Goal: Entertainment & Leisure: Consume media (video, audio)

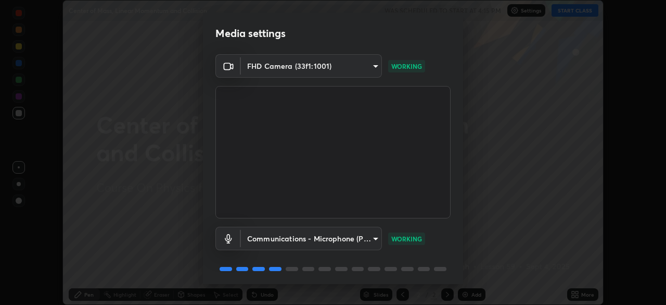
scroll to position [37, 0]
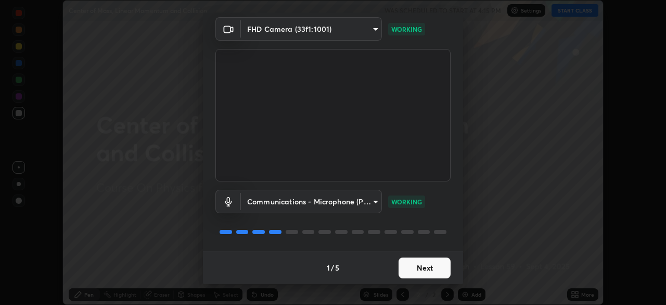
click at [404, 267] on button "Next" at bounding box center [425, 267] width 52 height 21
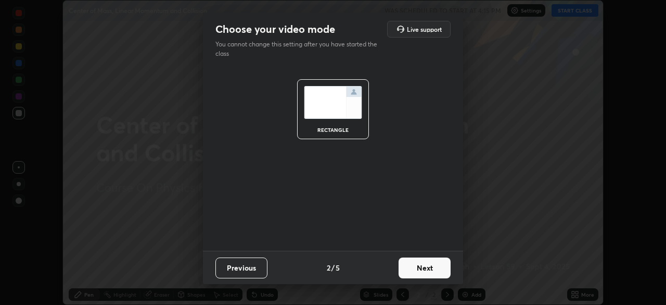
scroll to position [0, 0]
click at [407, 270] on button "Next" at bounding box center [425, 267] width 52 height 21
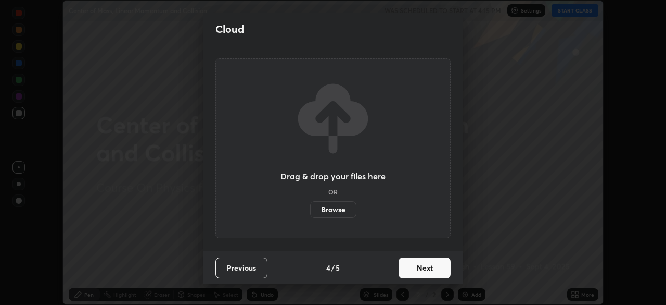
click at [413, 271] on button "Next" at bounding box center [425, 267] width 52 height 21
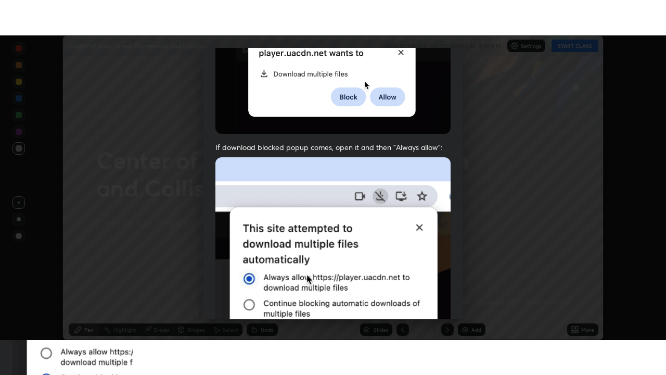
scroll to position [249, 0]
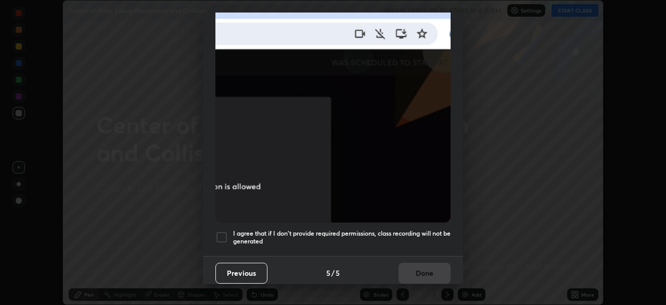
click at [401, 233] on h5 "I agree that if I don't provide required permissions, class recording will not …" at bounding box center [342, 237] width 218 height 16
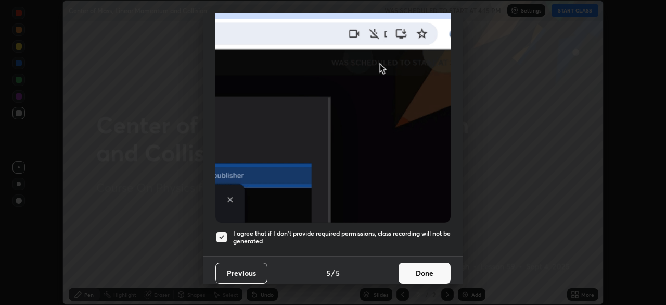
click at [407, 271] on button "Done" at bounding box center [425, 272] width 52 height 21
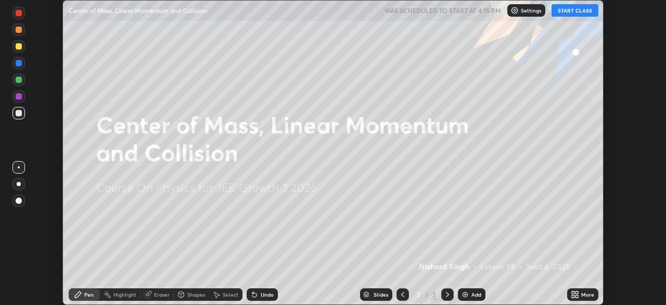
click at [566, 12] on button "START CLASS" at bounding box center [575, 10] width 47 height 12
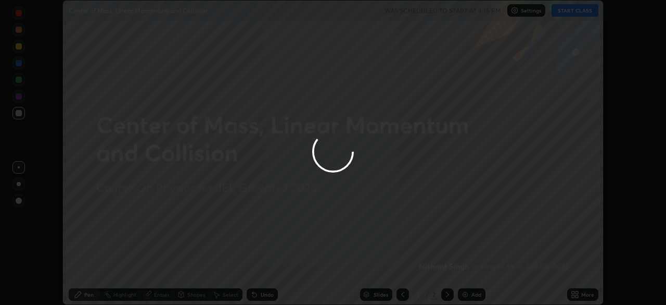
click at [574, 293] on div at bounding box center [333, 152] width 666 height 305
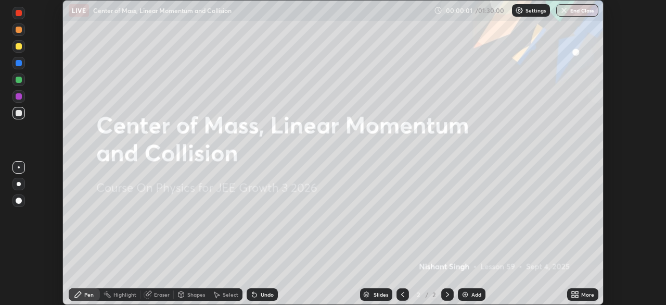
click at [573, 296] on icon at bounding box center [573, 296] width 3 height 3
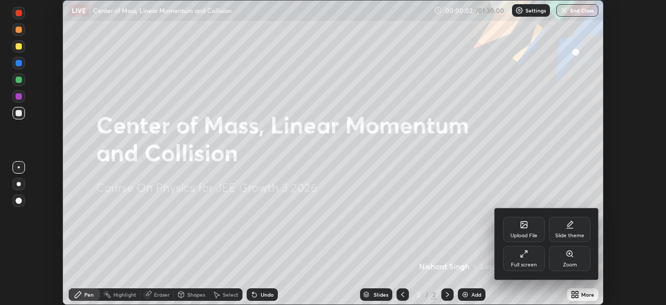
click at [519, 256] on div "Full screen" at bounding box center [524, 258] width 42 height 25
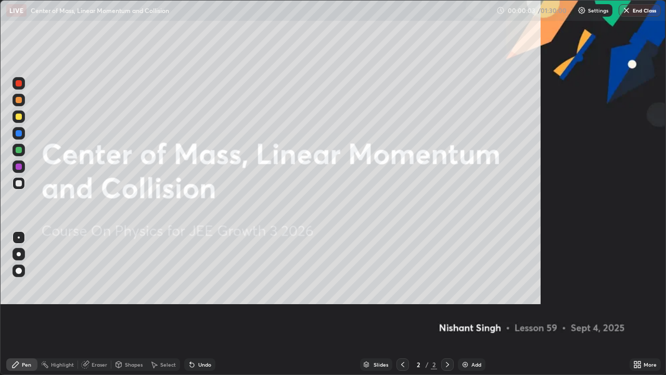
scroll to position [375, 666]
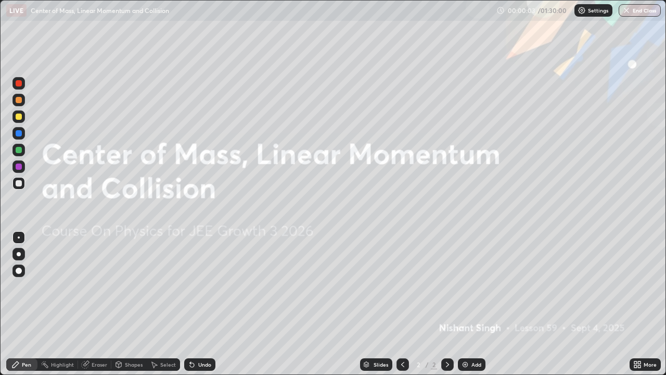
click at [470, 304] on div "Add" at bounding box center [472, 364] width 28 height 12
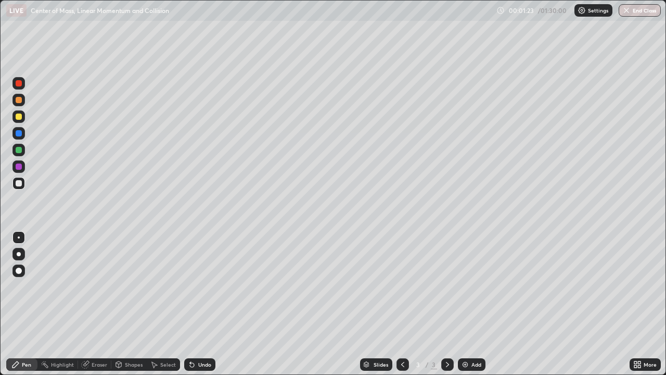
click at [129, 304] on div "Shapes" at bounding box center [134, 364] width 18 height 5
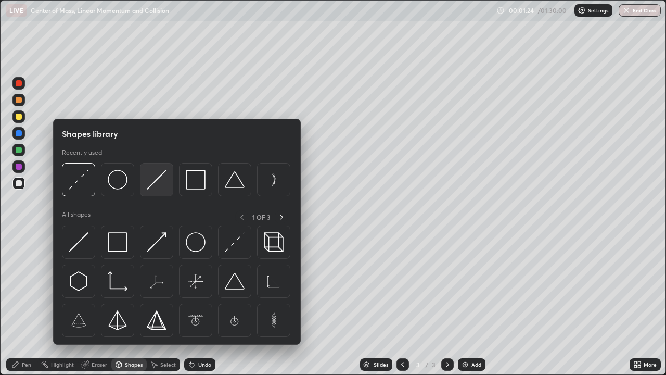
click at [152, 184] on img at bounding box center [157, 180] width 20 height 20
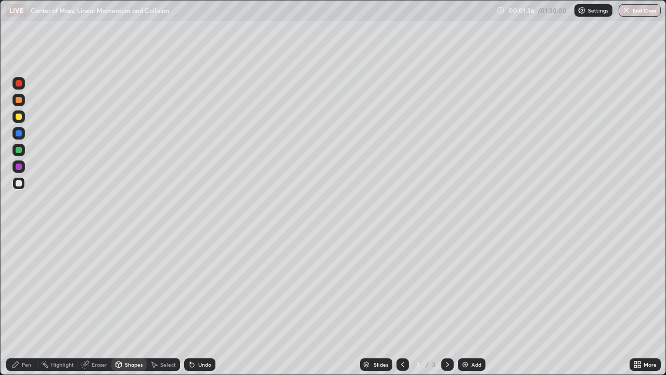
click at [19, 99] on div at bounding box center [19, 100] width 6 height 6
click at [25, 304] on div "Pen" at bounding box center [21, 364] width 31 height 12
click at [198, 304] on div "Undo" at bounding box center [204, 364] width 13 height 5
click at [19, 116] on div at bounding box center [19, 117] width 6 height 6
click at [201, 304] on div "Undo" at bounding box center [204, 364] width 13 height 5
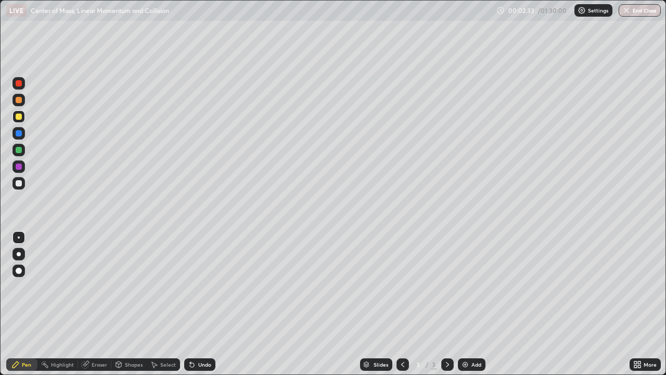
click at [21, 99] on div at bounding box center [19, 100] width 6 height 6
click at [19, 133] on div at bounding box center [19, 133] width 6 height 6
click at [24, 119] on div at bounding box center [18, 116] width 12 height 12
click at [207, 304] on div "Undo" at bounding box center [199, 364] width 31 height 12
click at [200, 304] on div "Undo" at bounding box center [199, 364] width 31 height 12
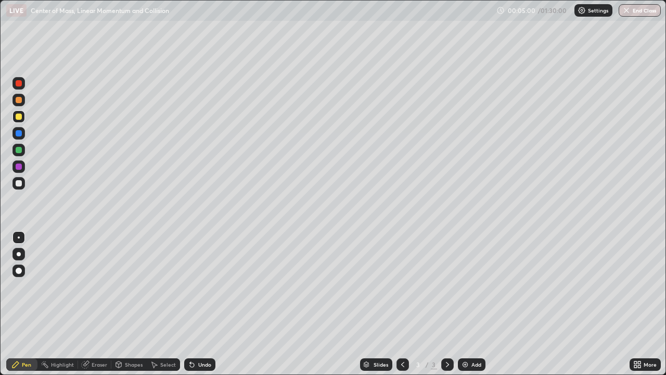
click at [21, 149] on div at bounding box center [19, 150] width 6 height 6
click at [19, 184] on div at bounding box center [19, 183] width 6 height 6
click at [198, 304] on div "Undo" at bounding box center [204, 364] width 13 height 5
click at [446, 304] on icon at bounding box center [448, 364] width 8 height 8
click at [465, 304] on img at bounding box center [465, 364] width 8 height 8
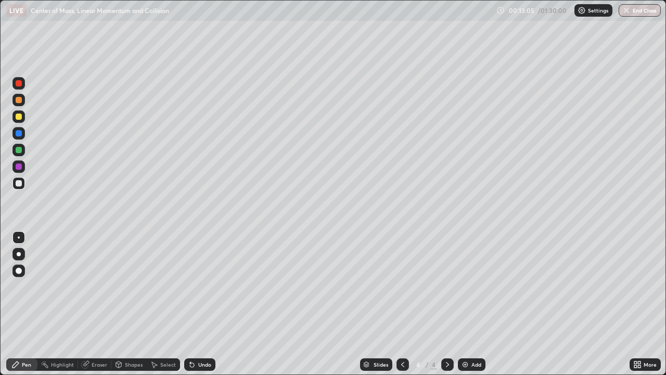
click at [19, 133] on div at bounding box center [19, 133] width 6 height 6
click at [17, 150] on div at bounding box center [19, 150] width 6 height 6
click at [18, 134] on div at bounding box center [19, 133] width 6 height 6
click at [19, 118] on div at bounding box center [19, 117] width 6 height 6
click at [19, 100] on div at bounding box center [19, 100] width 6 height 6
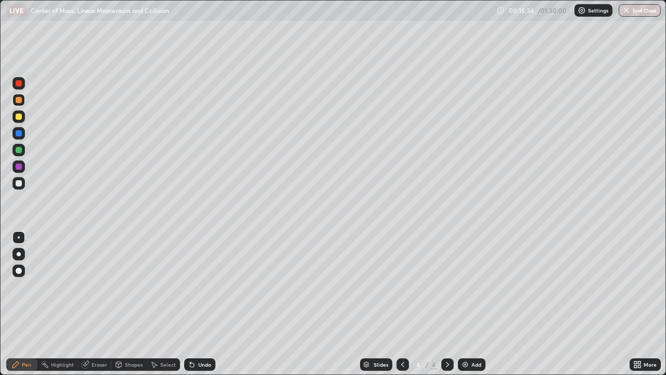
click at [20, 150] on div at bounding box center [19, 150] width 6 height 6
click at [200, 304] on div "Undo" at bounding box center [199, 364] width 31 height 12
click at [198, 304] on div "Undo" at bounding box center [199, 364] width 31 height 12
click at [199, 304] on div "Undo" at bounding box center [199, 364] width 31 height 12
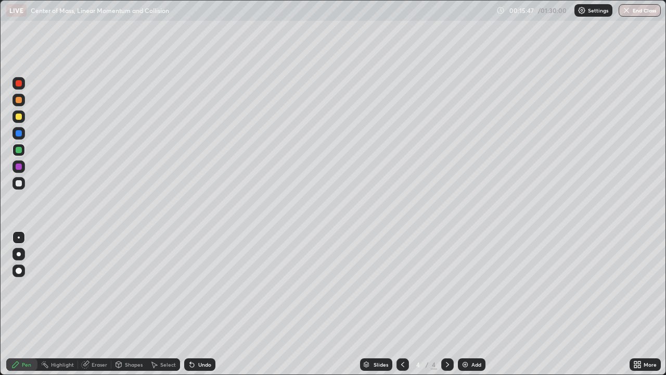
click at [199, 304] on div "Undo" at bounding box center [199, 364] width 31 height 12
click at [197, 304] on div "Undo" at bounding box center [199, 364] width 31 height 12
click at [195, 304] on div "Undo" at bounding box center [199, 364] width 31 height 12
click at [198, 304] on div "Undo" at bounding box center [204, 364] width 13 height 5
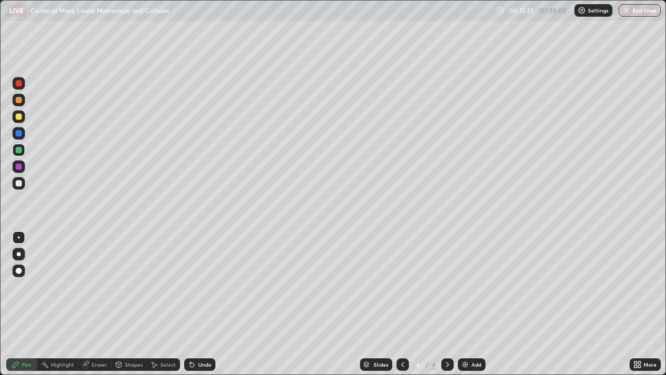
click at [193, 304] on icon at bounding box center [192, 364] width 8 height 8
click at [196, 304] on div "Undo" at bounding box center [199, 364] width 31 height 12
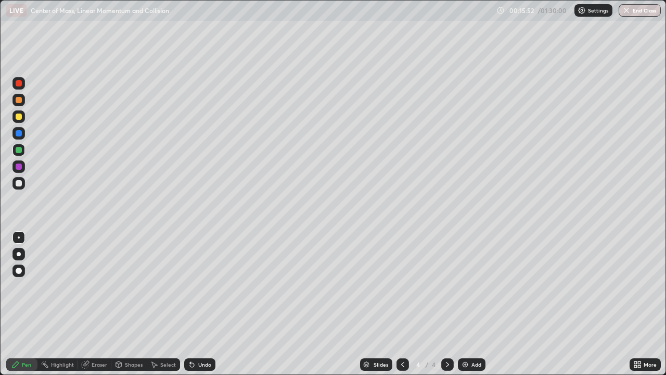
click at [198, 304] on div "Undo" at bounding box center [204, 364] width 13 height 5
click at [19, 100] on div at bounding box center [19, 100] width 6 height 6
click at [22, 150] on div at bounding box center [18, 150] width 12 height 12
click at [195, 304] on div "Undo" at bounding box center [199, 364] width 31 height 12
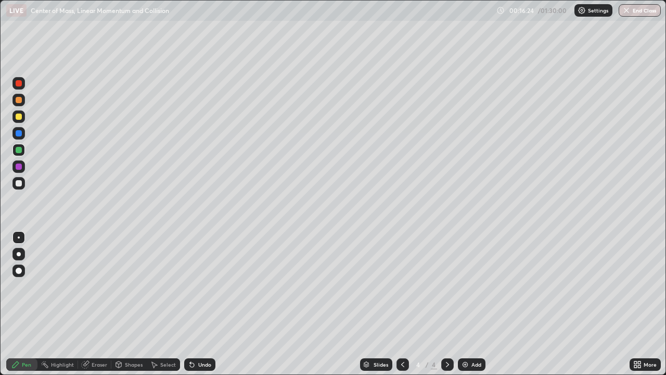
click at [21, 183] on div at bounding box center [19, 183] width 6 height 6
click at [134, 304] on div "Shapes" at bounding box center [134, 364] width 18 height 5
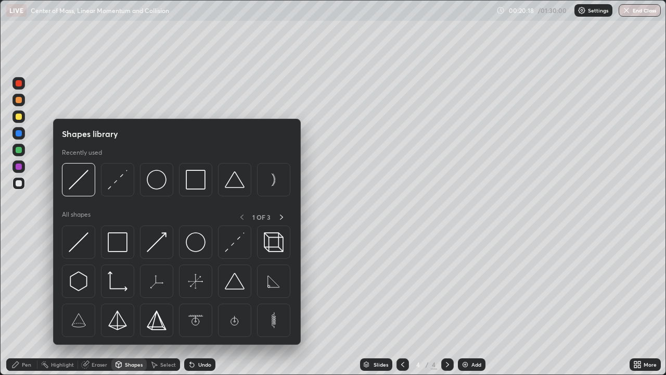
click at [97, 304] on div "Eraser" at bounding box center [100, 364] width 16 height 5
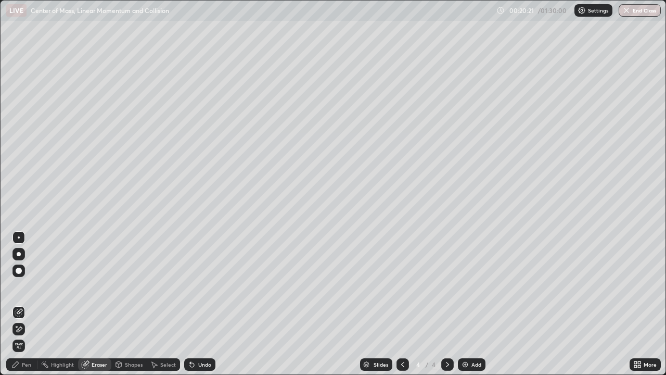
click at [24, 304] on div "Pen" at bounding box center [26, 364] width 9 height 5
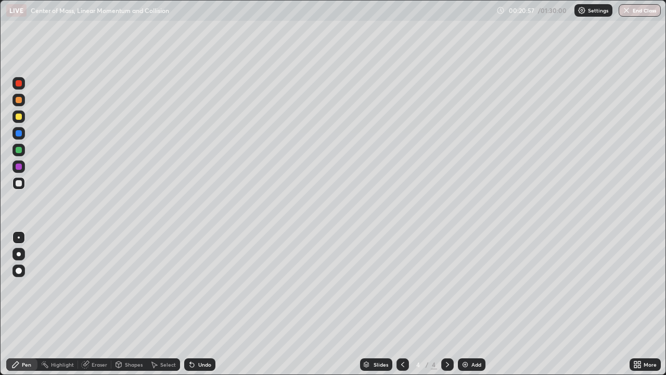
click at [201, 304] on div "Undo" at bounding box center [204, 364] width 13 height 5
click at [98, 304] on div "Eraser" at bounding box center [100, 364] width 16 height 5
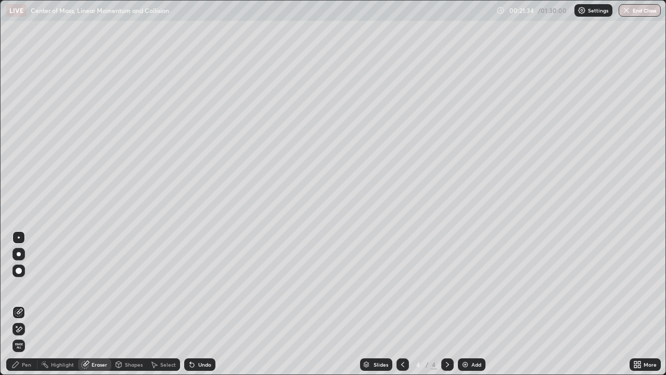
click at [22, 304] on div "Pen" at bounding box center [26, 364] width 9 height 5
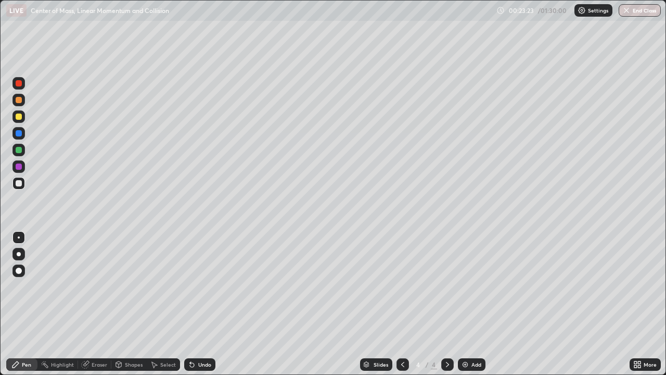
click at [18, 98] on div at bounding box center [19, 100] width 6 height 6
click at [20, 118] on div at bounding box center [19, 117] width 6 height 6
click at [19, 102] on div at bounding box center [19, 100] width 6 height 6
click at [19, 134] on div at bounding box center [19, 133] width 6 height 6
click at [17, 183] on div at bounding box center [19, 183] width 6 height 6
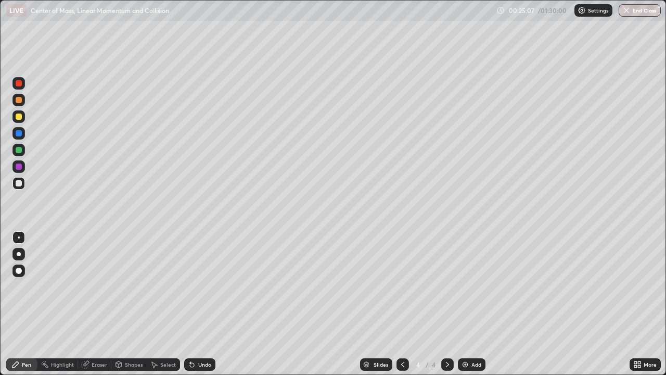
click at [21, 152] on div at bounding box center [19, 150] width 6 height 6
click at [446, 304] on icon at bounding box center [447, 364] width 3 height 5
click at [469, 304] on div "Add" at bounding box center [472, 364] width 28 height 12
click at [19, 183] on div at bounding box center [19, 183] width 6 height 6
click at [19, 152] on div at bounding box center [19, 150] width 6 height 6
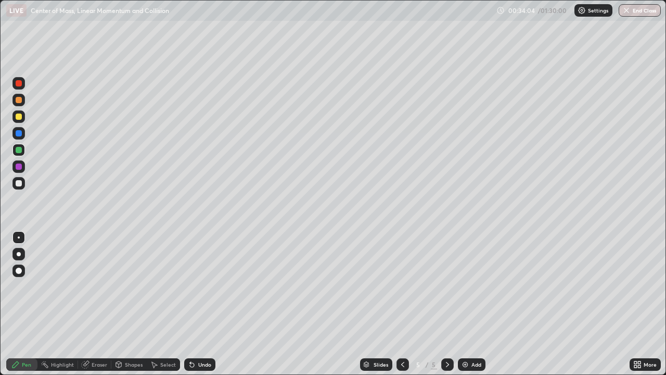
click at [20, 134] on div at bounding box center [19, 133] width 6 height 6
click at [18, 103] on div at bounding box center [19, 100] width 6 height 6
click at [202, 304] on div "Undo" at bounding box center [204, 364] width 13 height 5
click at [204, 304] on div "Undo" at bounding box center [204, 364] width 13 height 5
click at [20, 184] on div at bounding box center [19, 183] width 6 height 6
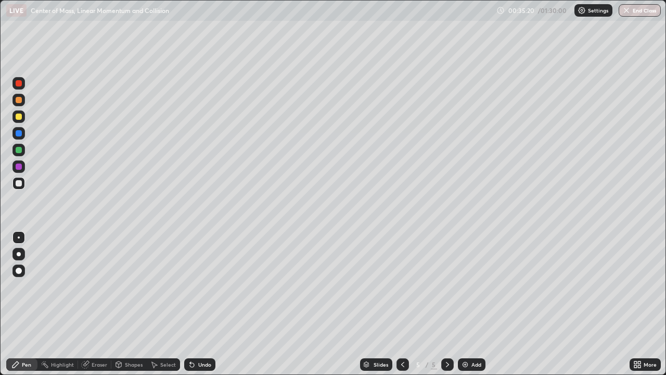
click at [20, 136] on div at bounding box center [19, 133] width 6 height 6
click at [21, 152] on div at bounding box center [19, 150] width 6 height 6
click at [22, 187] on div at bounding box center [18, 183] width 12 height 12
click at [447, 304] on icon at bounding box center [448, 364] width 8 height 8
click at [472, 304] on div "Add" at bounding box center [477, 364] width 10 height 5
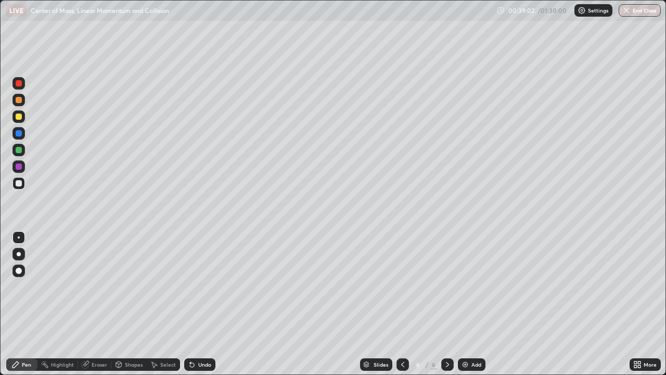
click at [17, 184] on div at bounding box center [19, 183] width 6 height 6
click at [18, 184] on div at bounding box center [19, 183] width 6 height 6
click at [19, 184] on div at bounding box center [19, 183] width 6 height 6
click at [200, 304] on div "Undo" at bounding box center [199, 364] width 31 height 12
click at [198, 304] on div "Undo" at bounding box center [204, 364] width 13 height 5
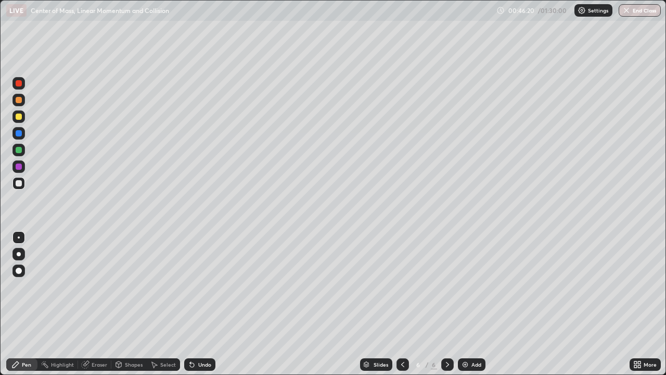
click at [446, 304] on icon at bounding box center [448, 364] width 8 height 8
click at [446, 304] on icon at bounding box center [447, 364] width 3 height 5
click at [472, 304] on div "Add" at bounding box center [477, 364] width 10 height 5
click at [21, 116] on div at bounding box center [19, 117] width 6 height 6
click at [447, 304] on icon at bounding box center [447, 364] width 3 height 5
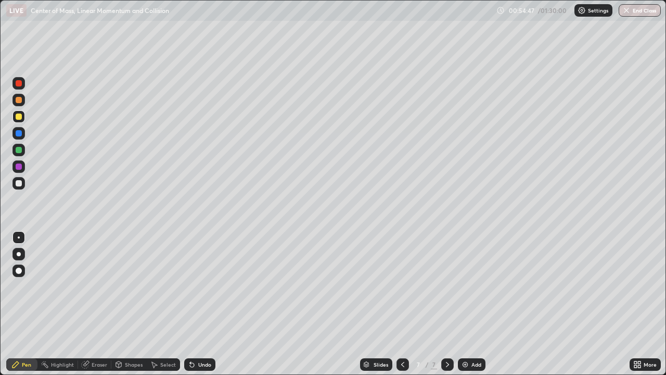
click at [469, 304] on div "Add" at bounding box center [472, 364] width 28 height 12
click at [19, 184] on div at bounding box center [19, 183] width 6 height 6
click at [448, 304] on icon at bounding box center [447, 364] width 3 height 5
click at [472, 304] on div "Add" at bounding box center [477, 364] width 10 height 5
click at [204, 304] on div "Undo" at bounding box center [204, 364] width 13 height 5
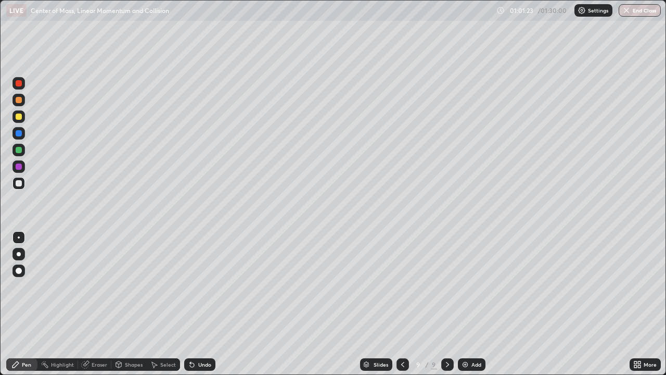
click at [200, 304] on div "Undo" at bounding box center [204, 364] width 13 height 5
click at [97, 304] on div "Eraser" at bounding box center [100, 364] width 16 height 5
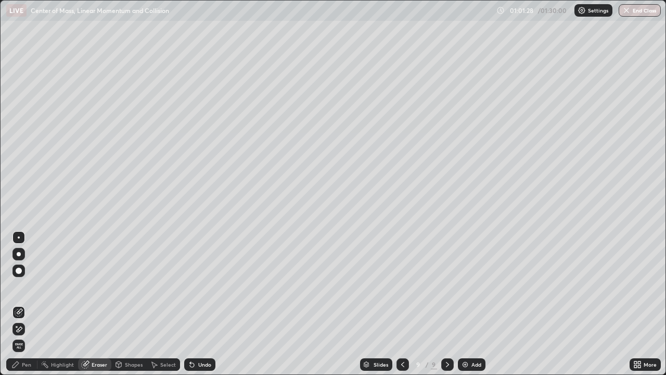
click at [26, 304] on div "Pen" at bounding box center [26, 364] width 9 height 5
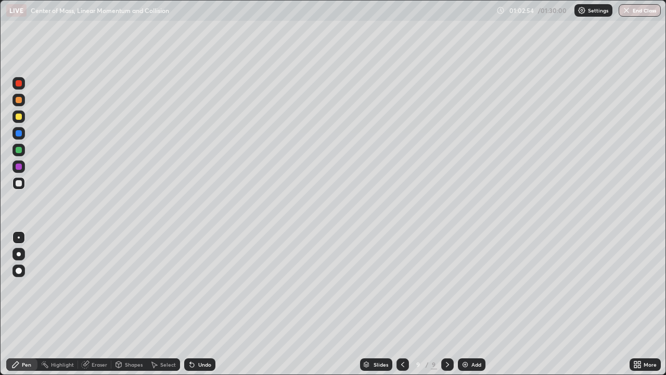
click at [19, 134] on div at bounding box center [19, 133] width 6 height 6
click at [18, 183] on div at bounding box center [19, 183] width 6 height 6
click at [19, 183] on div at bounding box center [19, 183] width 6 height 6
click at [446, 304] on icon at bounding box center [448, 364] width 8 height 8
click at [468, 304] on img at bounding box center [465, 364] width 8 height 8
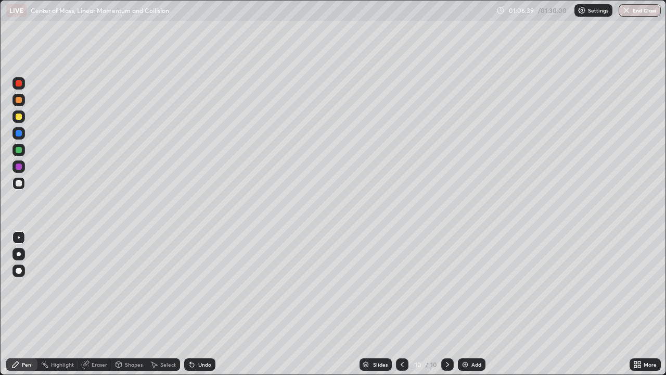
click at [19, 134] on div at bounding box center [19, 133] width 6 height 6
click at [18, 182] on div at bounding box center [19, 183] width 6 height 6
click at [18, 116] on div at bounding box center [19, 117] width 6 height 6
click at [447, 304] on icon at bounding box center [448, 364] width 8 height 8
click at [472, 304] on div "Add" at bounding box center [477, 364] width 10 height 5
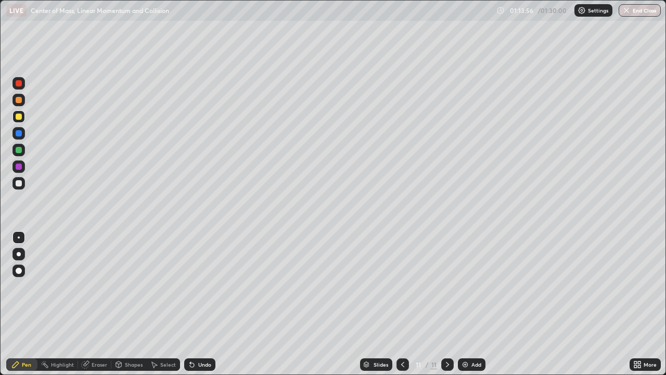
click at [19, 184] on div at bounding box center [19, 183] width 6 height 6
click at [18, 186] on div at bounding box center [19, 183] width 6 height 6
click at [23, 182] on div at bounding box center [18, 183] width 12 height 12
click at [197, 304] on div "Undo" at bounding box center [199, 364] width 31 height 12
click at [198, 304] on div "Undo" at bounding box center [204, 364] width 13 height 5
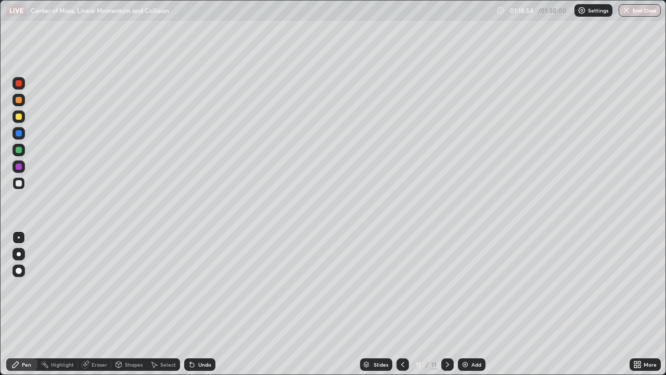
click at [17, 119] on div at bounding box center [19, 117] width 6 height 6
click at [21, 133] on div at bounding box center [19, 133] width 6 height 6
click at [23, 85] on div at bounding box center [18, 83] width 12 height 12
click at [16, 185] on div at bounding box center [19, 183] width 6 height 6
click at [445, 304] on icon at bounding box center [448, 364] width 8 height 8
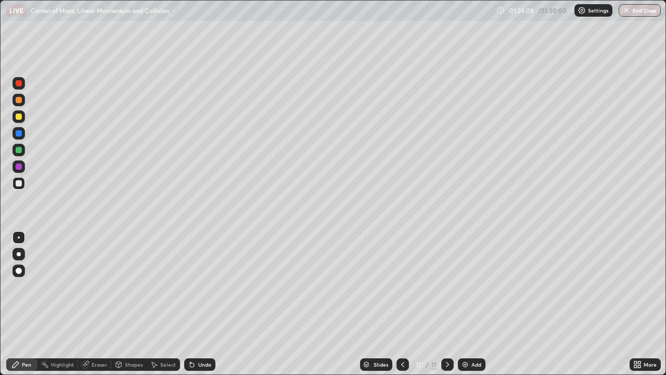
click at [469, 304] on img at bounding box center [465, 364] width 8 height 8
click at [403, 304] on icon at bounding box center [402, 364] width 3 height 5
click at [447, 304] on icon at bounding box center [448, 364] width 8 height 8
click at [19, 117] on div at bounding box center [19, 117] width 6 height 6
click at [198, 304] on div "Undo" at bounding box center [204, 364] width 13 height 5
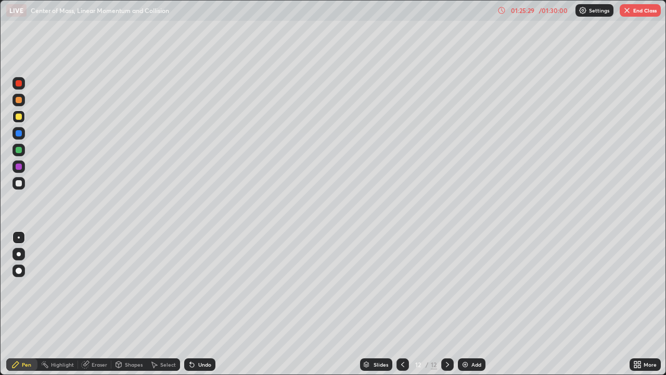
click at [198, 304] on div "Undo" at bounding box center [204, 364] width 13 height 5
click at [201, 304] on div "Undo" at bounding box center [204, 364] width 13 height 5
click at [18, 182] on div at bounding box center [19, 183] width 6 height 6
click at [18, 120] on div at bounding box center [18, 116] width 12 height 12
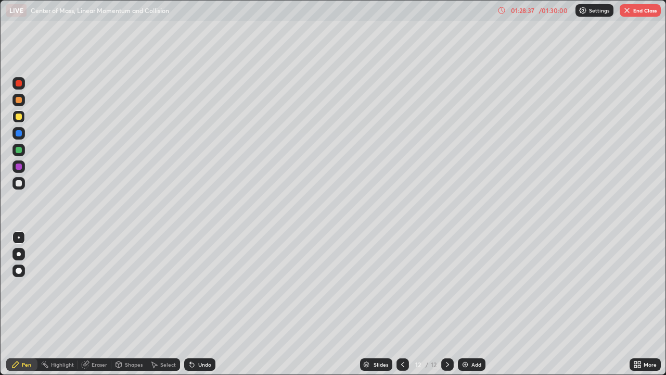
click at [630, 12] on img "button" at bounding box center [627, 10] width 8 height 8
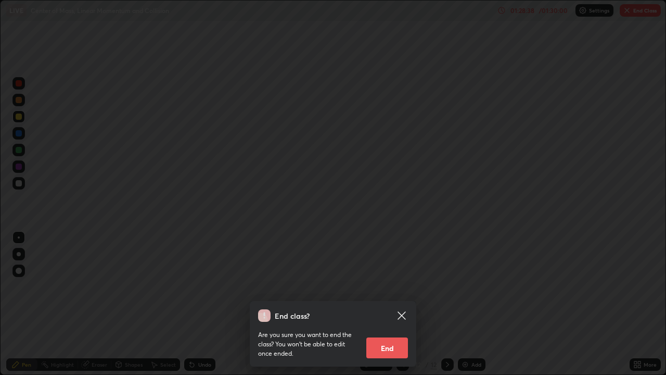
click at [393, 304] on button "End" at bounding box center [388, 347] width 42 height 21
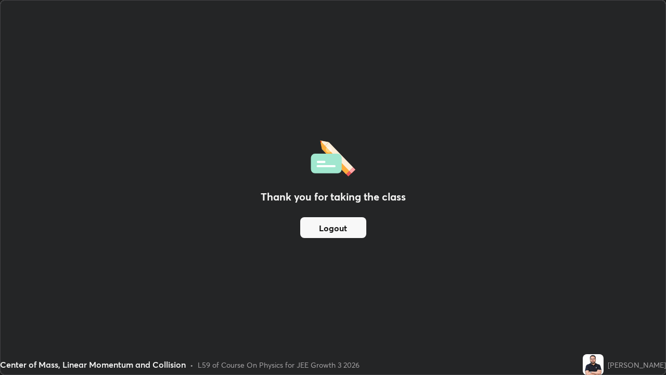
click at [352, 229] on button "Logout" at bounding box center [333, 227] width 66 height 21
